Goal: Task Accomplishment & Management: Complete application form

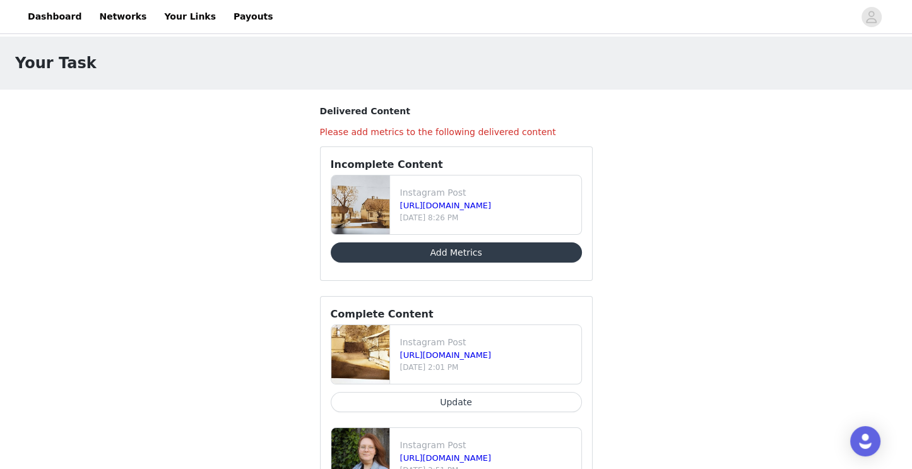
click at [522, 254] on button "Add Metrics" at bounding box center [456, 252] width 251 height 20
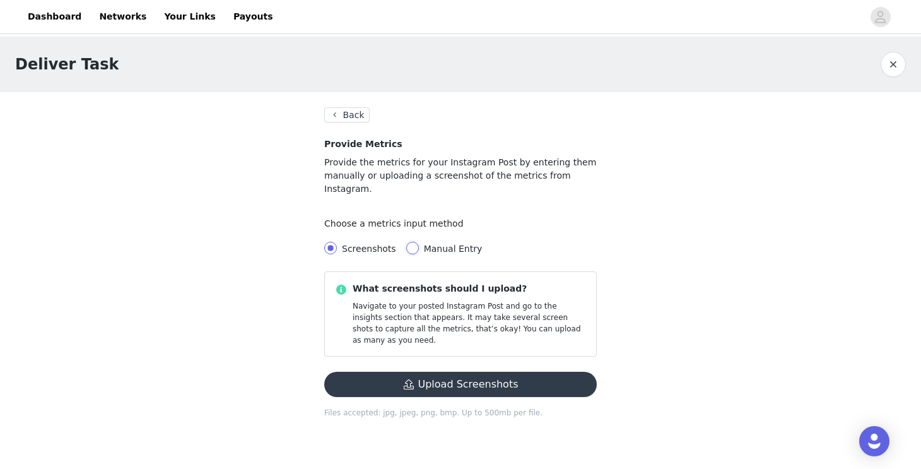
click at [408, 242] on input "Manual Entry" at bounding box center [412, 248] width 13 height 13
radio input "true"
radio input "false"
radio input "true"
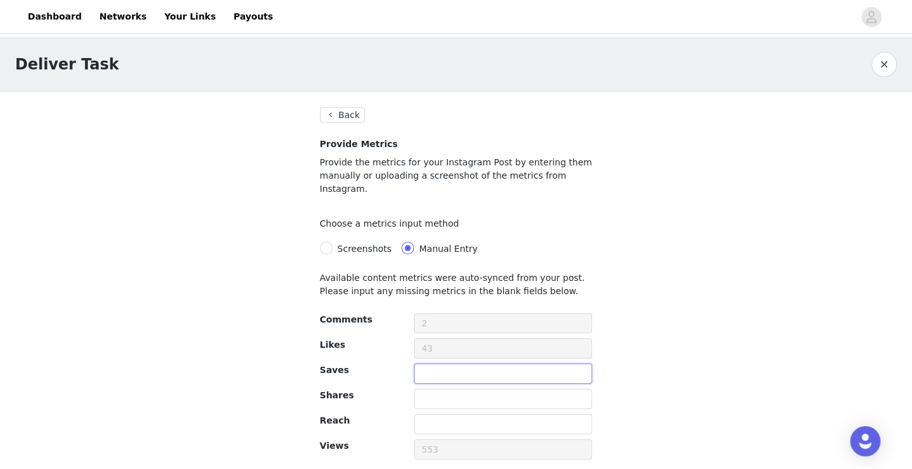
click at [488, 366] on input "text" at bounding box center [503, 373] width 179 height 20
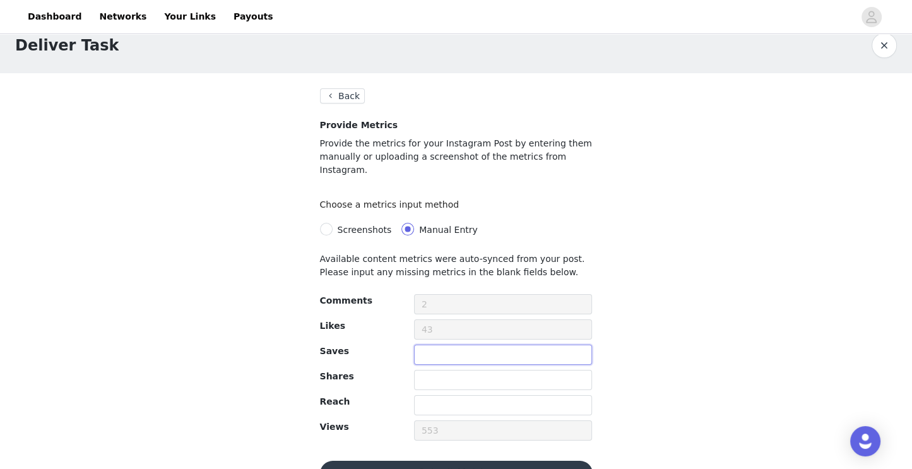
scroll to position [38, 0]
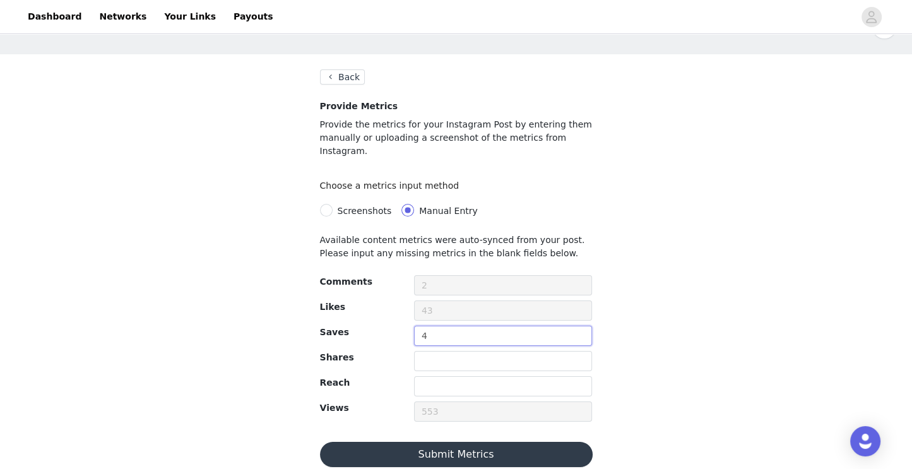
type input "4"
click at [548, 442] on button "Submit Metrics" at bounding box center [456, 454] width 273 height 25
